Goal: Task Accomplishment & Management: Manage account settings

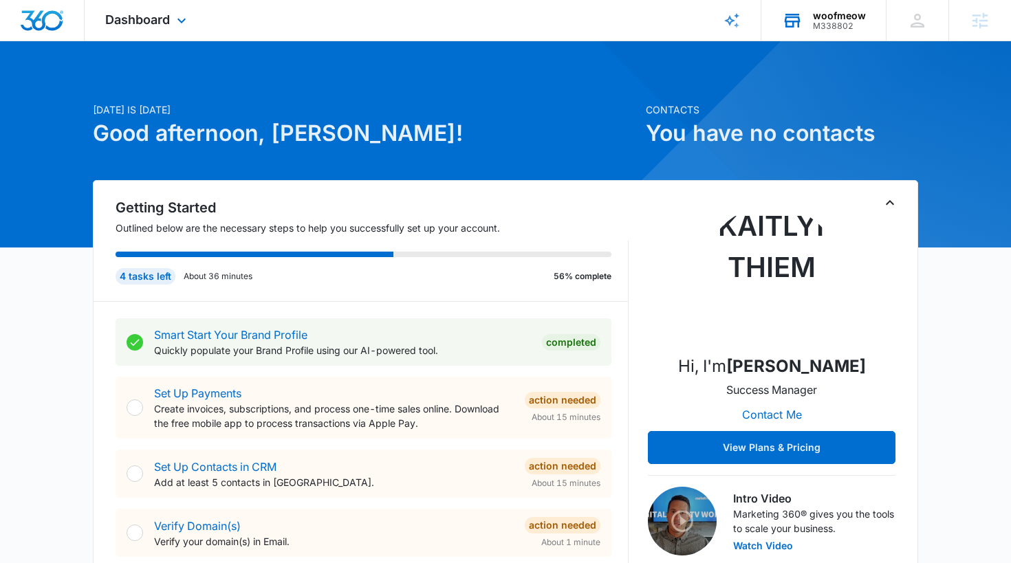
click at [806, 35] on div "woofmeow M338802 Your Accounts View All" at bounding box center [823, 20] width 124 height 41
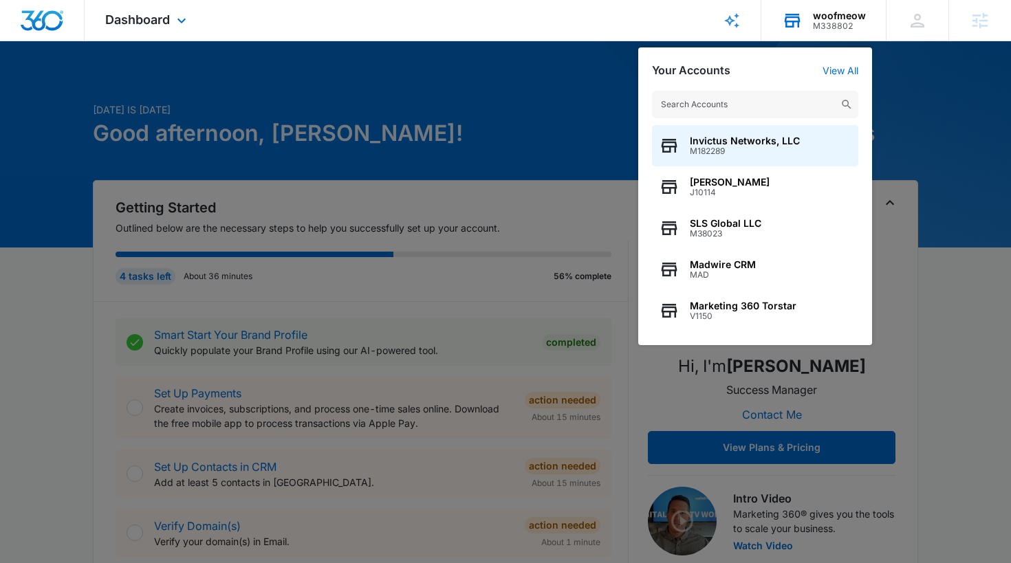
click at [795, 96] on input "text" at bounding box center [755, 104] width 206 height 27
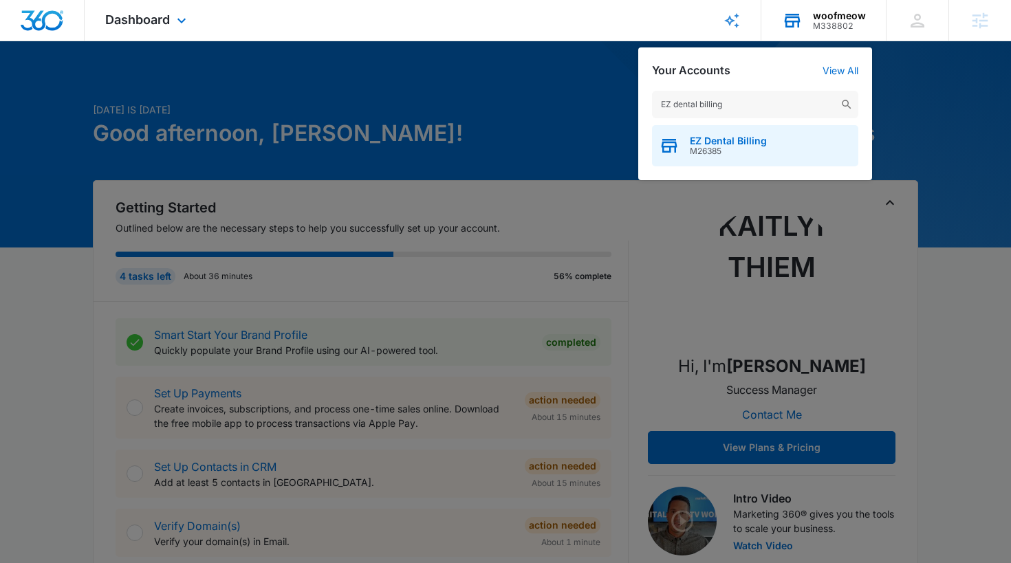
type input "EZ dental billing"
click at [749, 136] on span "EZ Dental Billing" at bounding box center [728, 140] width 77 height 11
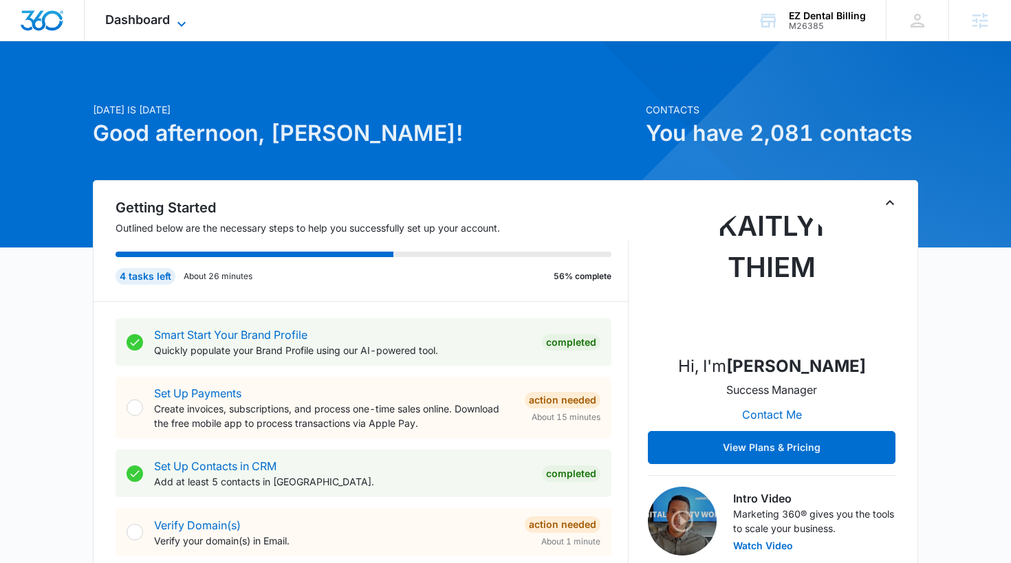
click at [151, 14] on span "Dashboard" at bounding box center [137, 19] width 65 height 14
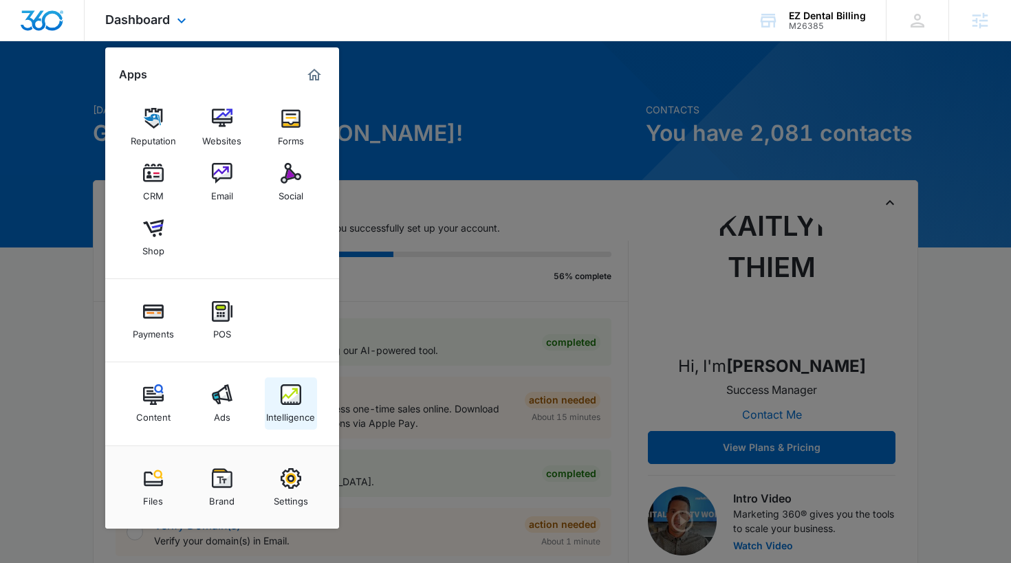
click at [266, 401] on link "Intelligence" at bounding box center [291, 403] width 52 height 52
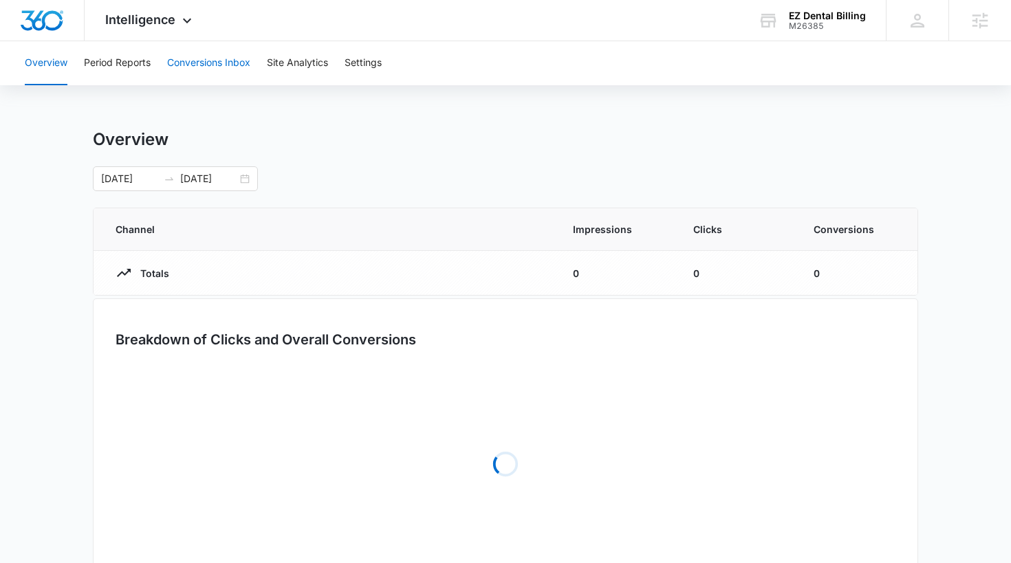
click at [195, 57] on button "Conversions Inbox" at bounding box center [208, 63] width 83 height 44
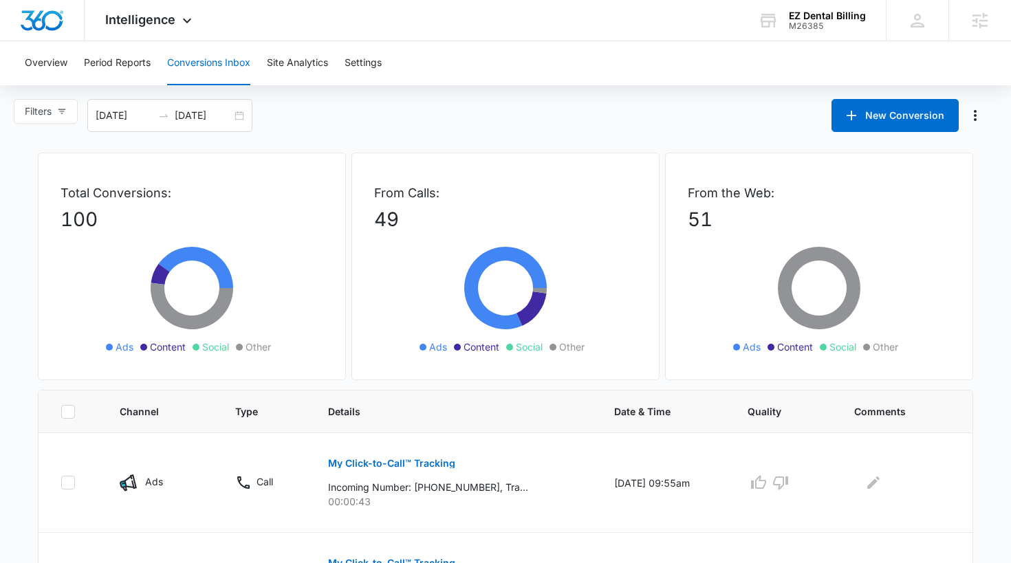
click at [10, 45] on div "Overview Period Reports Conversions Inbox Site Analytics Settings" at bounding box center [505, 63] width 1011 height 44
